Goal: Task Accomplishment & Management: Manage account settings

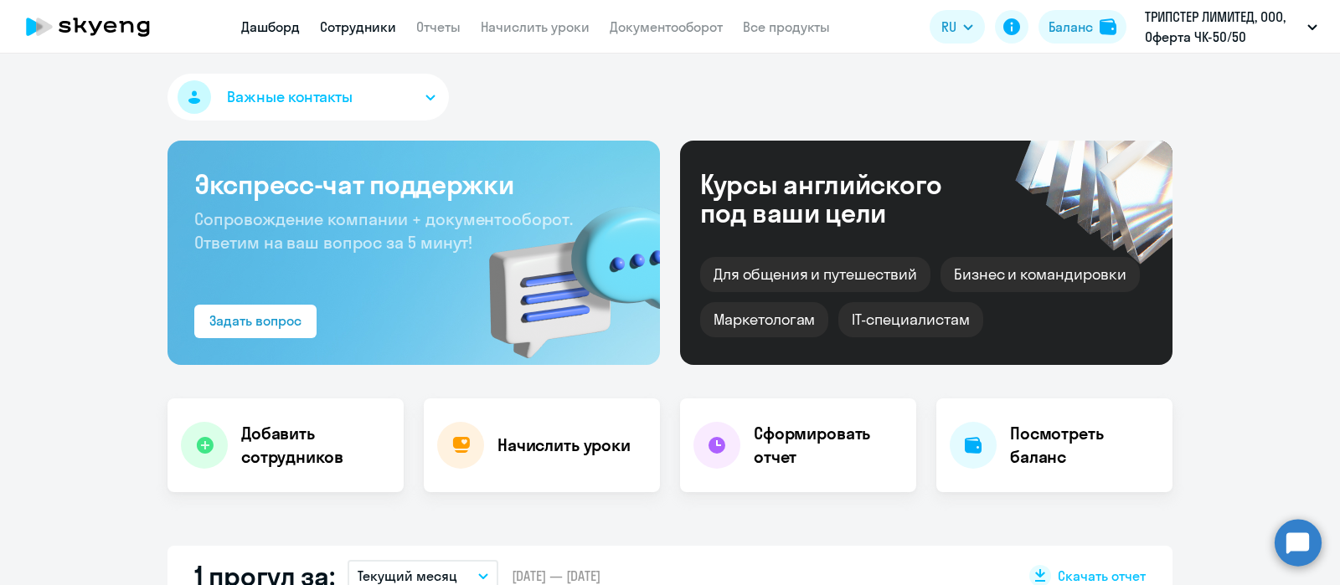
click at [356, 33] on link "Сотрудники" at bounding box center [358, 26] width 76 height 17
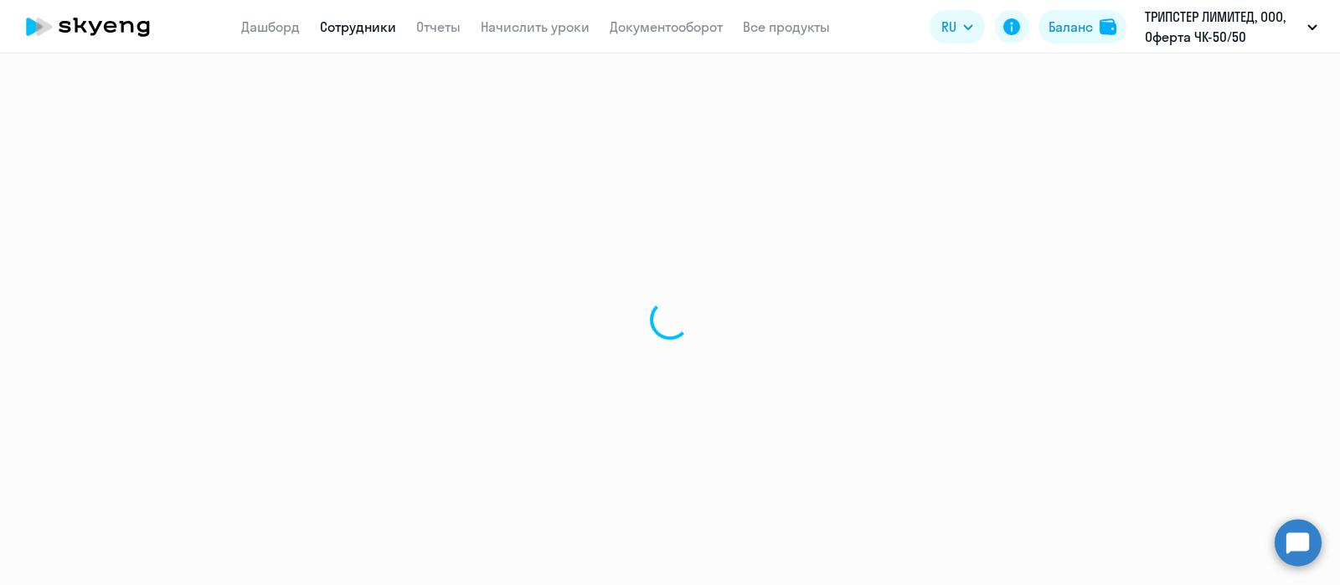
select select "30"
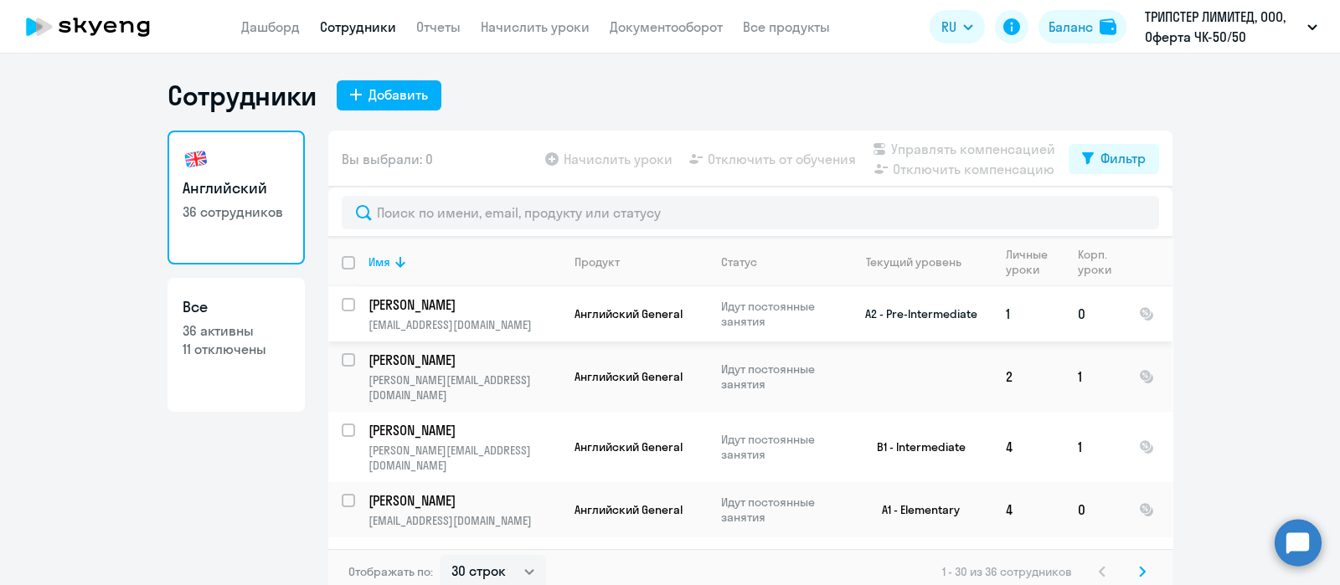
click at [409, 315] on td "[PERSON_NAME] [EMAIL_ADDRESS][DOMAIN_NAME]" at bounding box center [458, 313] width 206 height 55
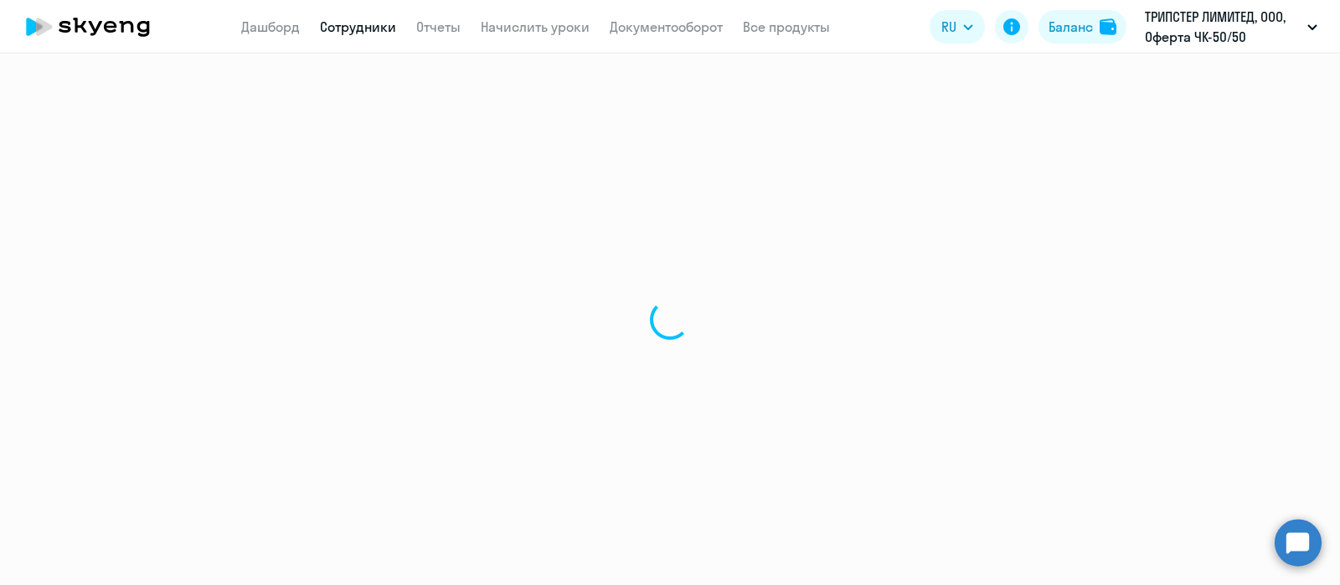
select select "english"
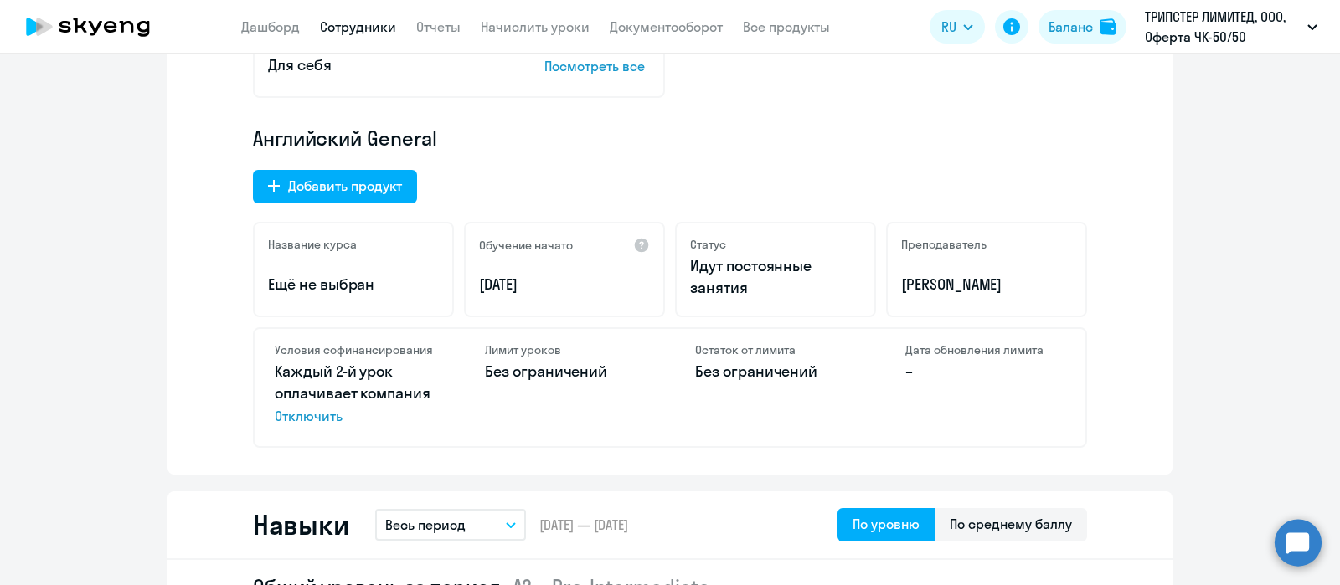
scroll to position [523, 0]
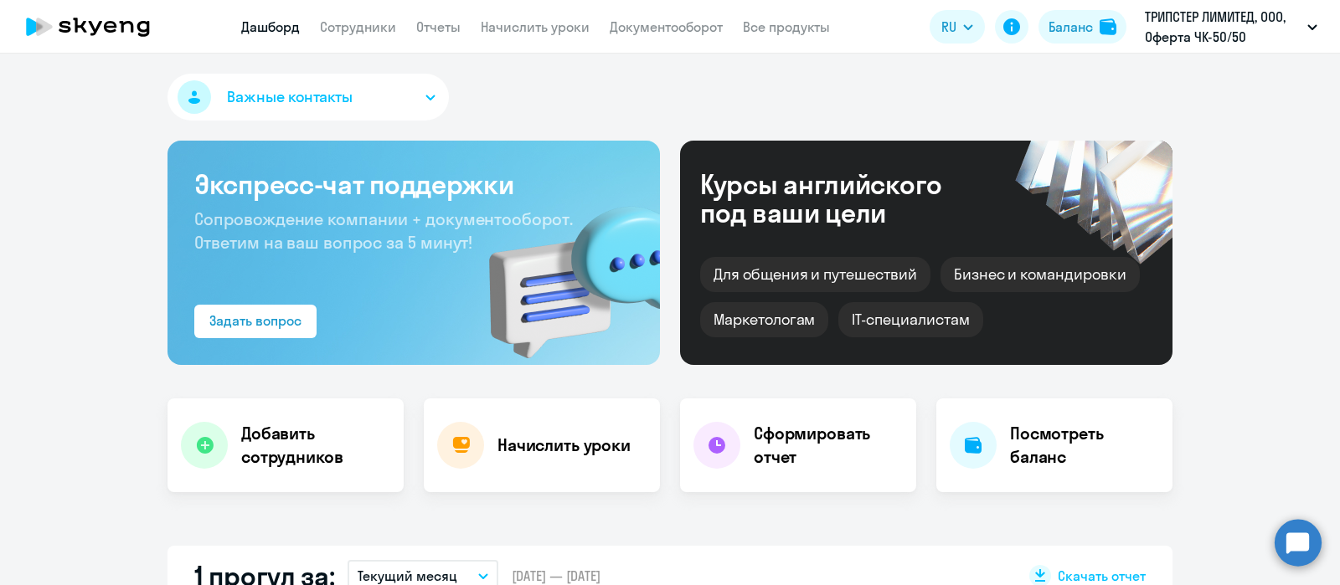
select select "30"
click at [381, 28] on link "Сотрудники" at bounding box center [358, 26] width 76 height 17
select select "30"
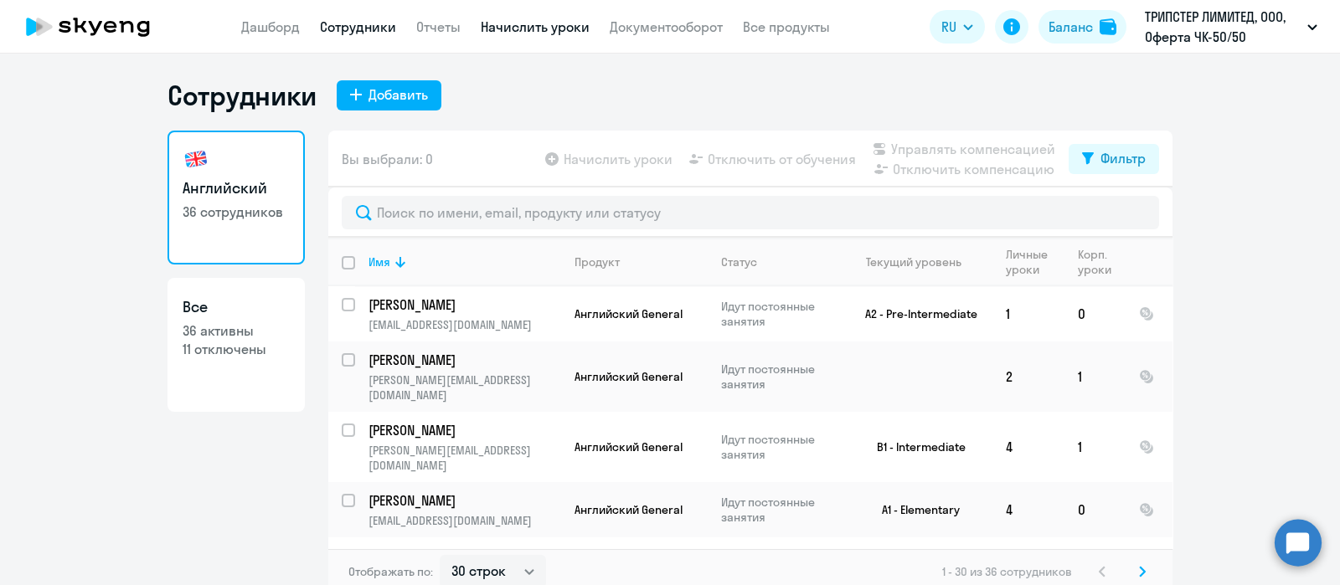
click at [541, 33] on link "Начислить уроки" at bounding box center [535, 26] width 109 height 17
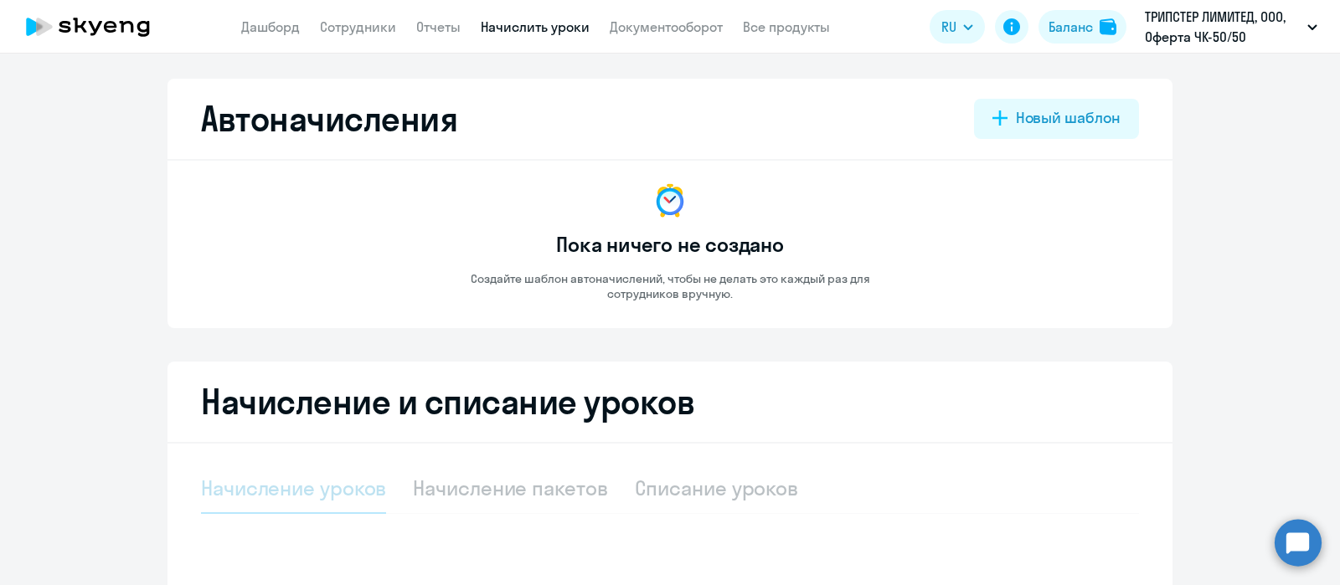
select select "10"
